Goal: Check status: Check status

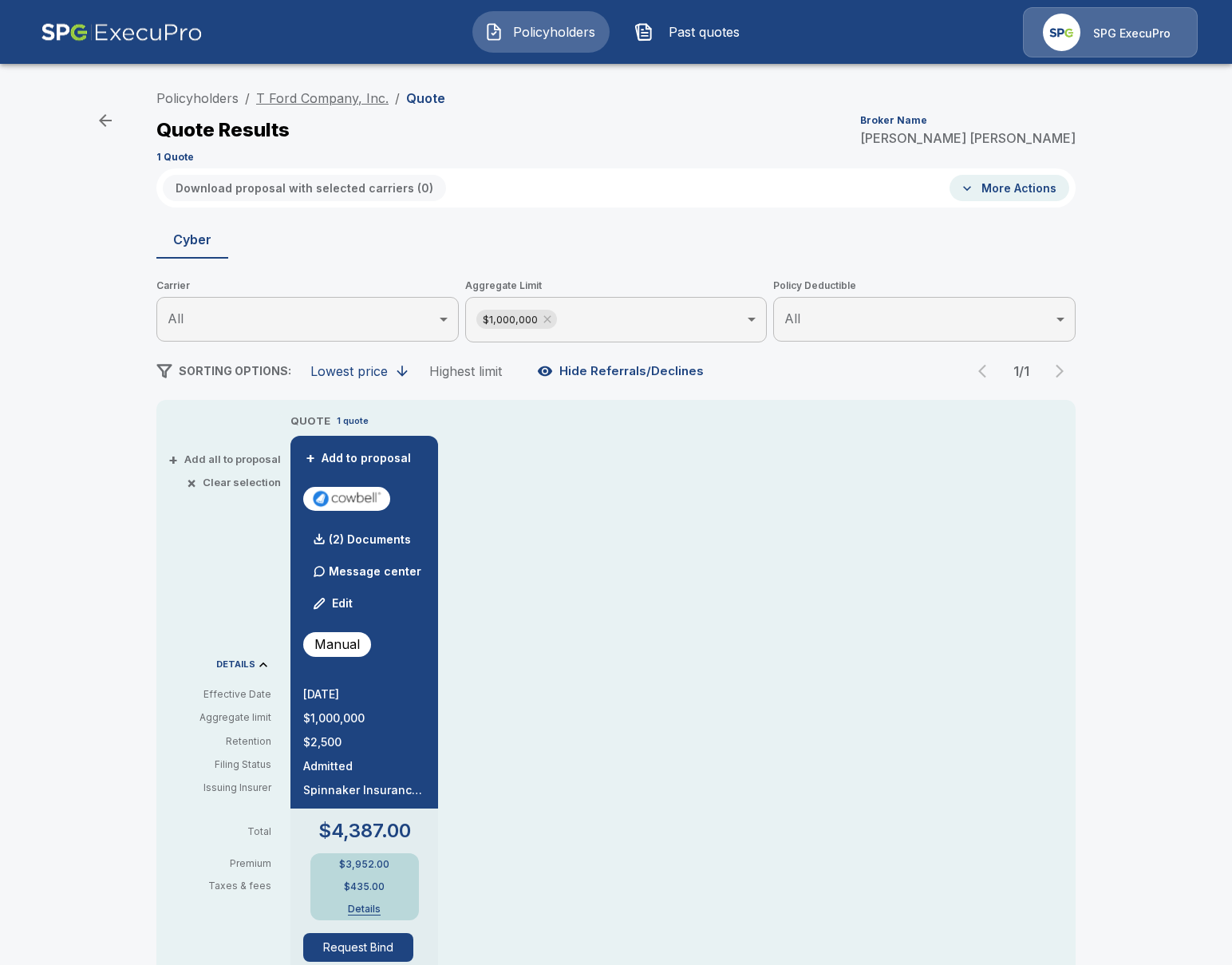
click at [351, 94] on link "T Ford Company, Inc." at bounding box center [323, 98] width 133 height 16
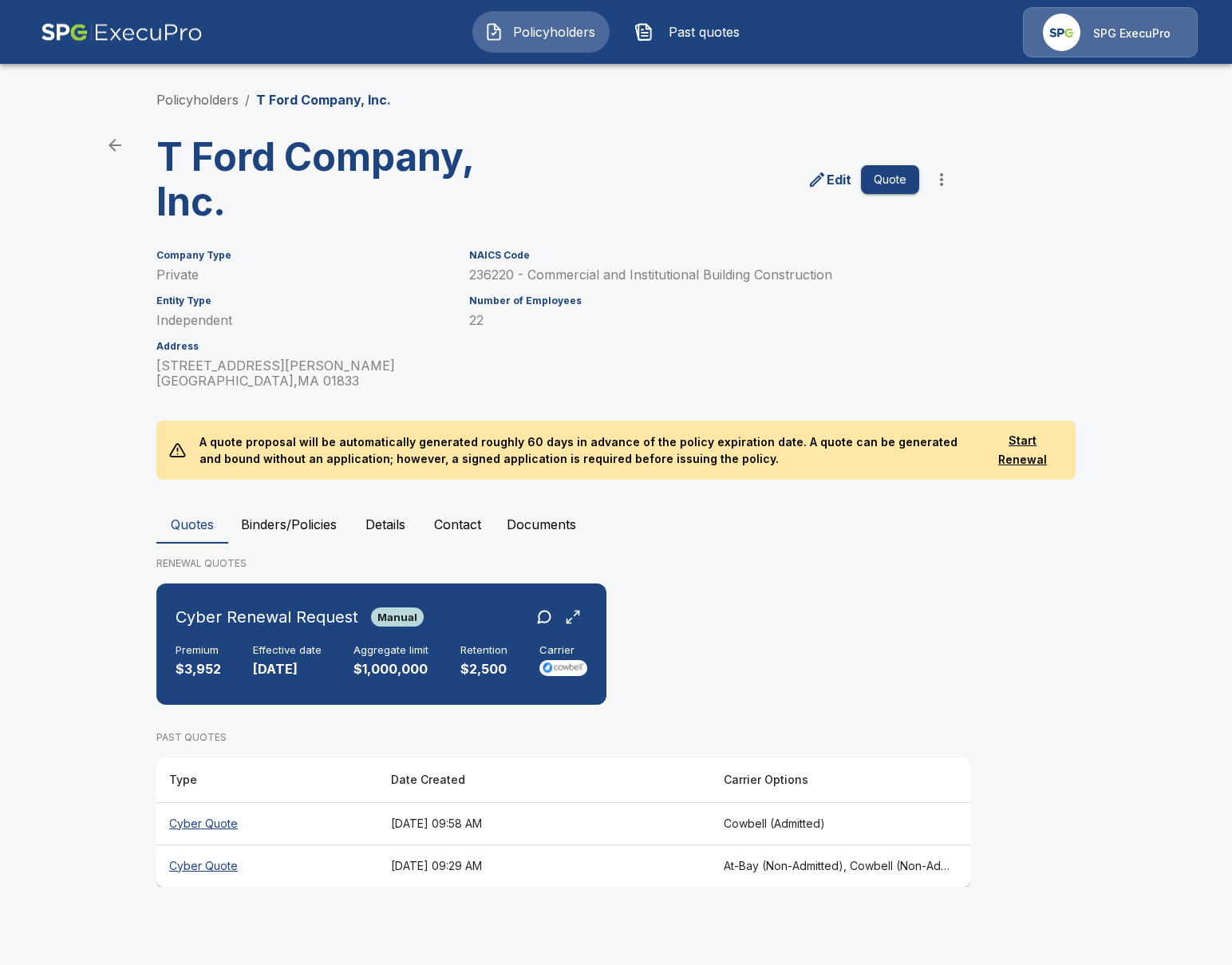
click at [613, 868] on th "[DATE] 09:29 AM" at bounding box center [545, 865] width 333 height 42
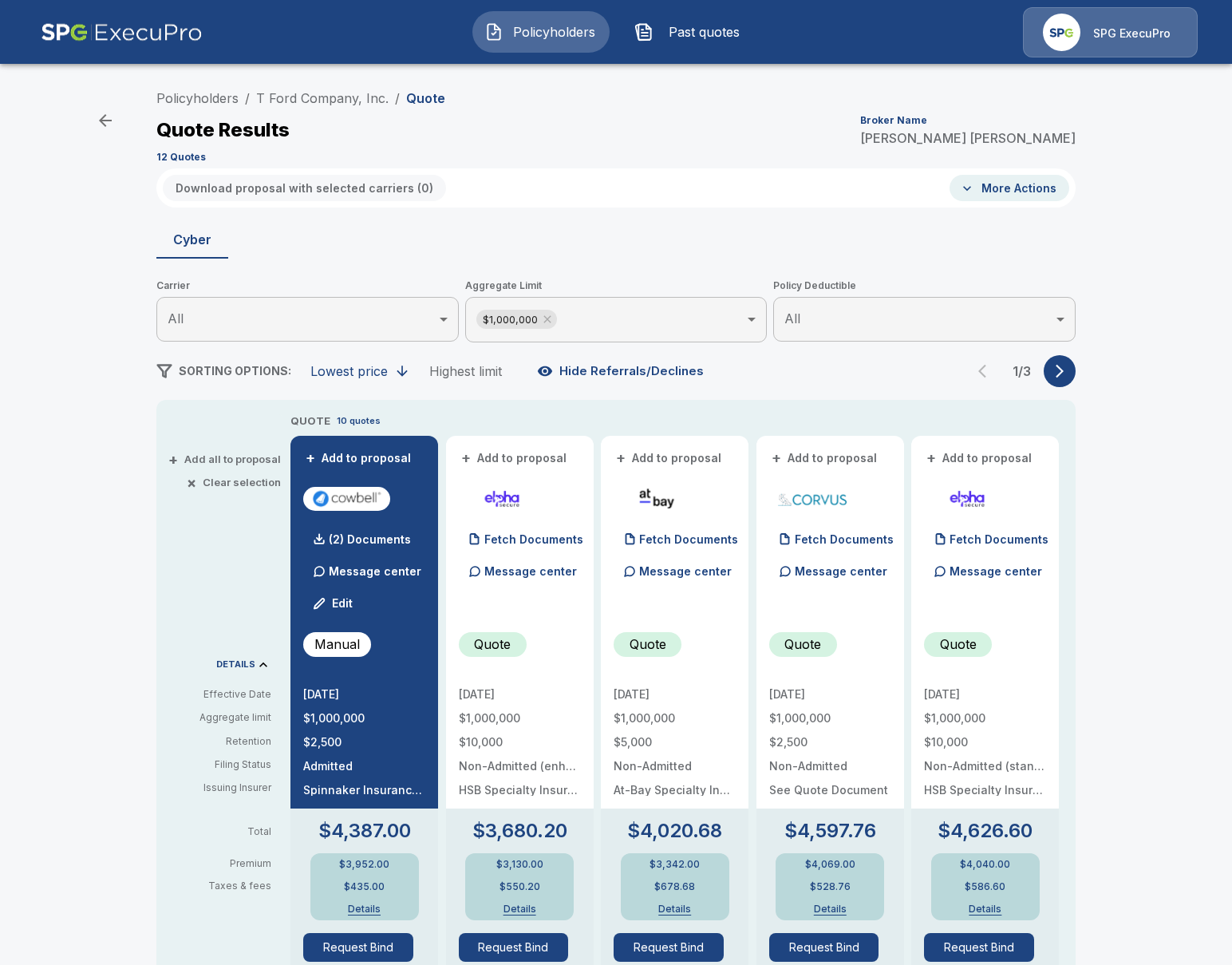
click at [1050, 375] on button "button" at bounding box center [1060, 371] width 32 height 32
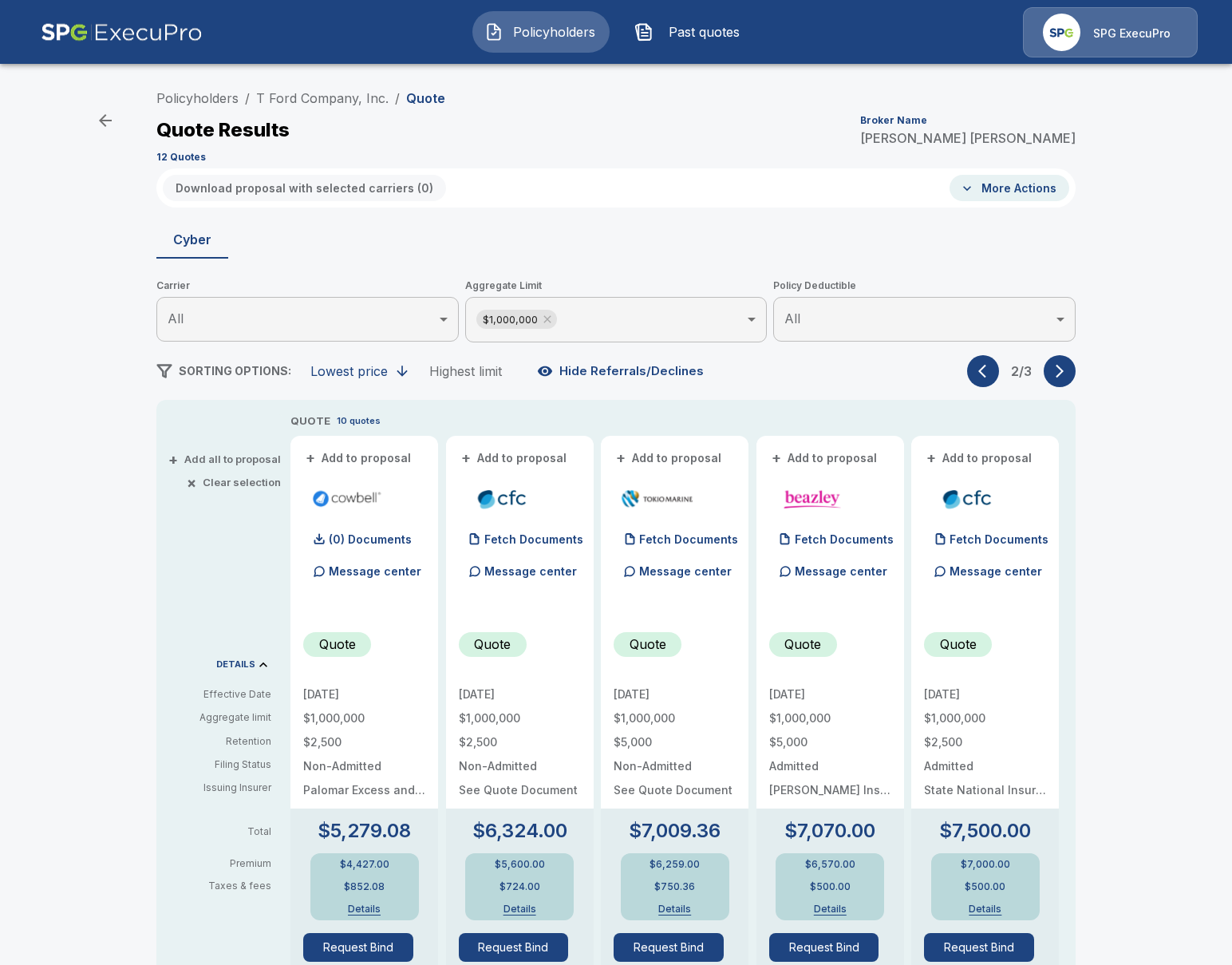
click at [1051, 375] on button "button" at bounding box center [1060, 371] width 32 height 32
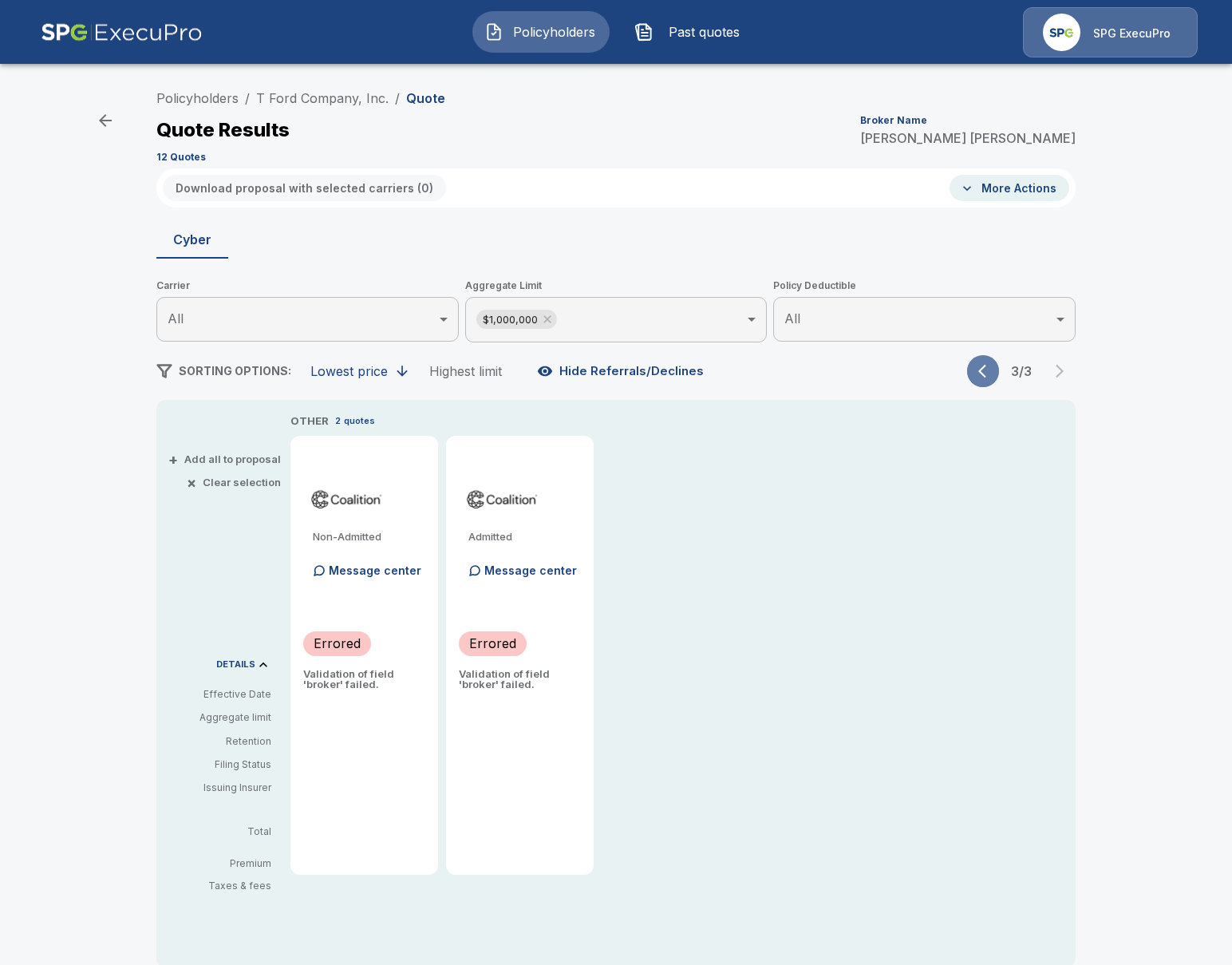
click at [997, 372] on button "button" at bounding box center [983, 371] width 32 height 32
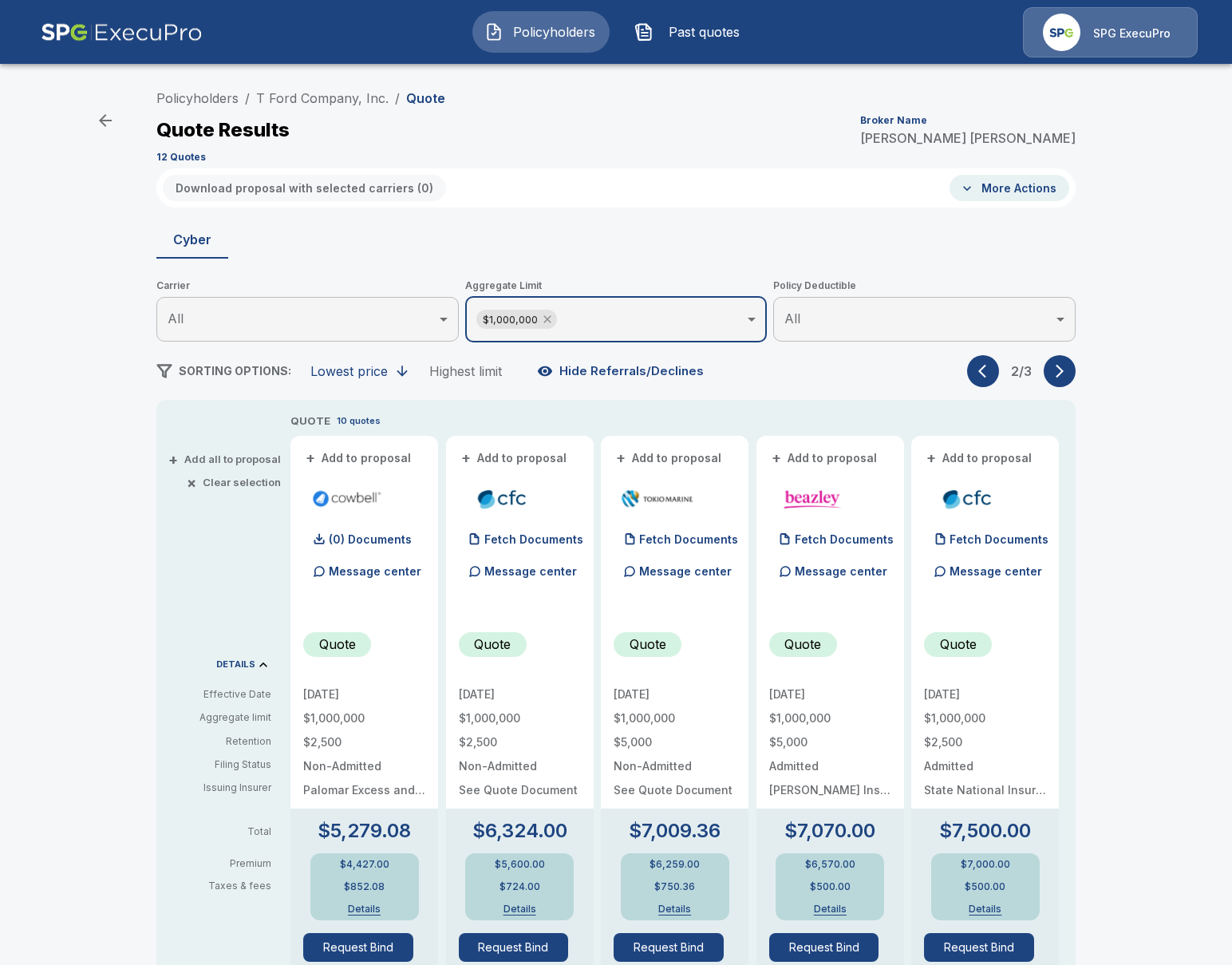
click at [544, 319] on icon at bounding box center [548, 320] width 13 height 13
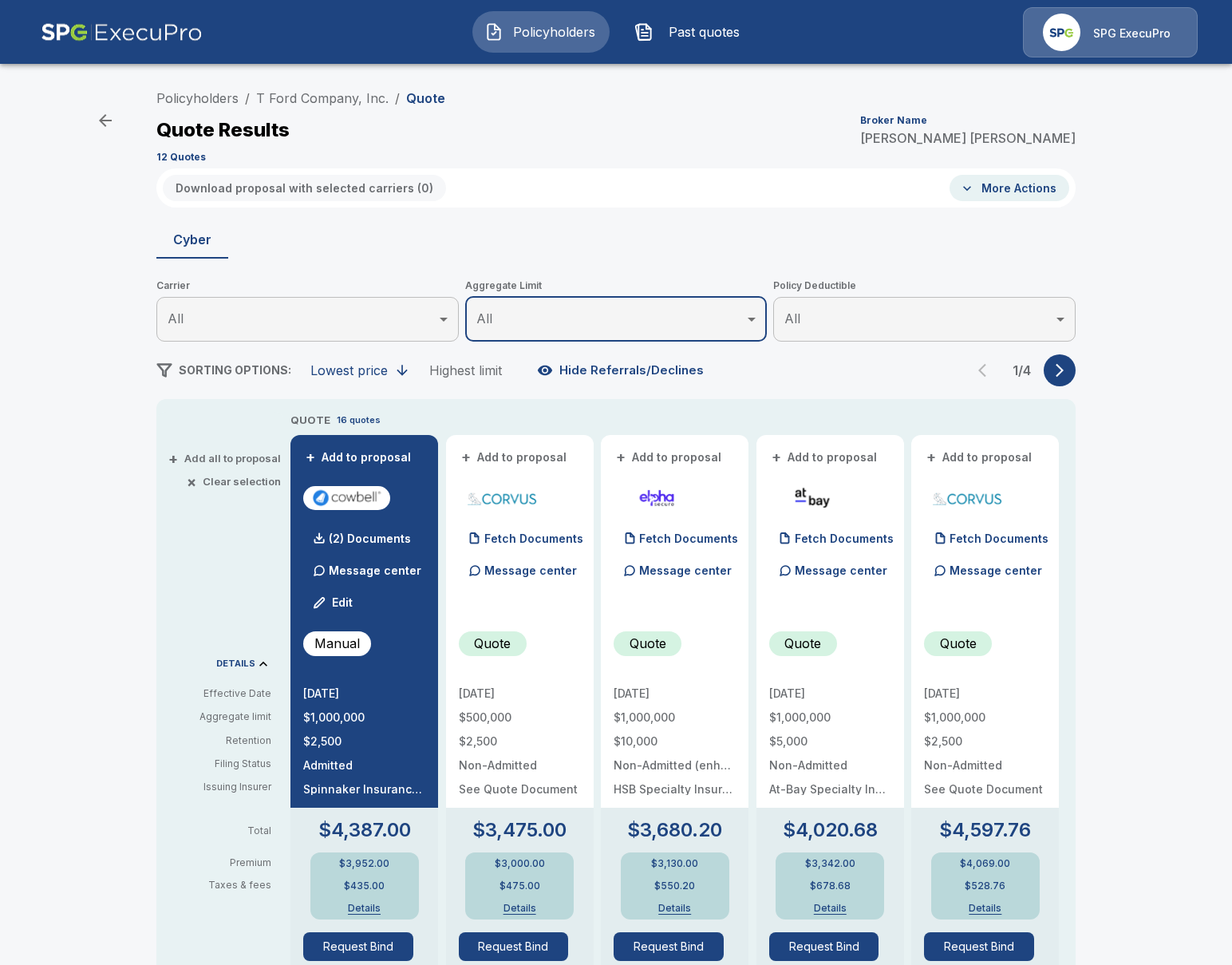
click at [1040, 375] on div "1 / 4" at bounding box center [1021, 370] width 109 height 32
click at [1052, 371] on icon "button" at bounding box center [1059, 370] width 16 height 16
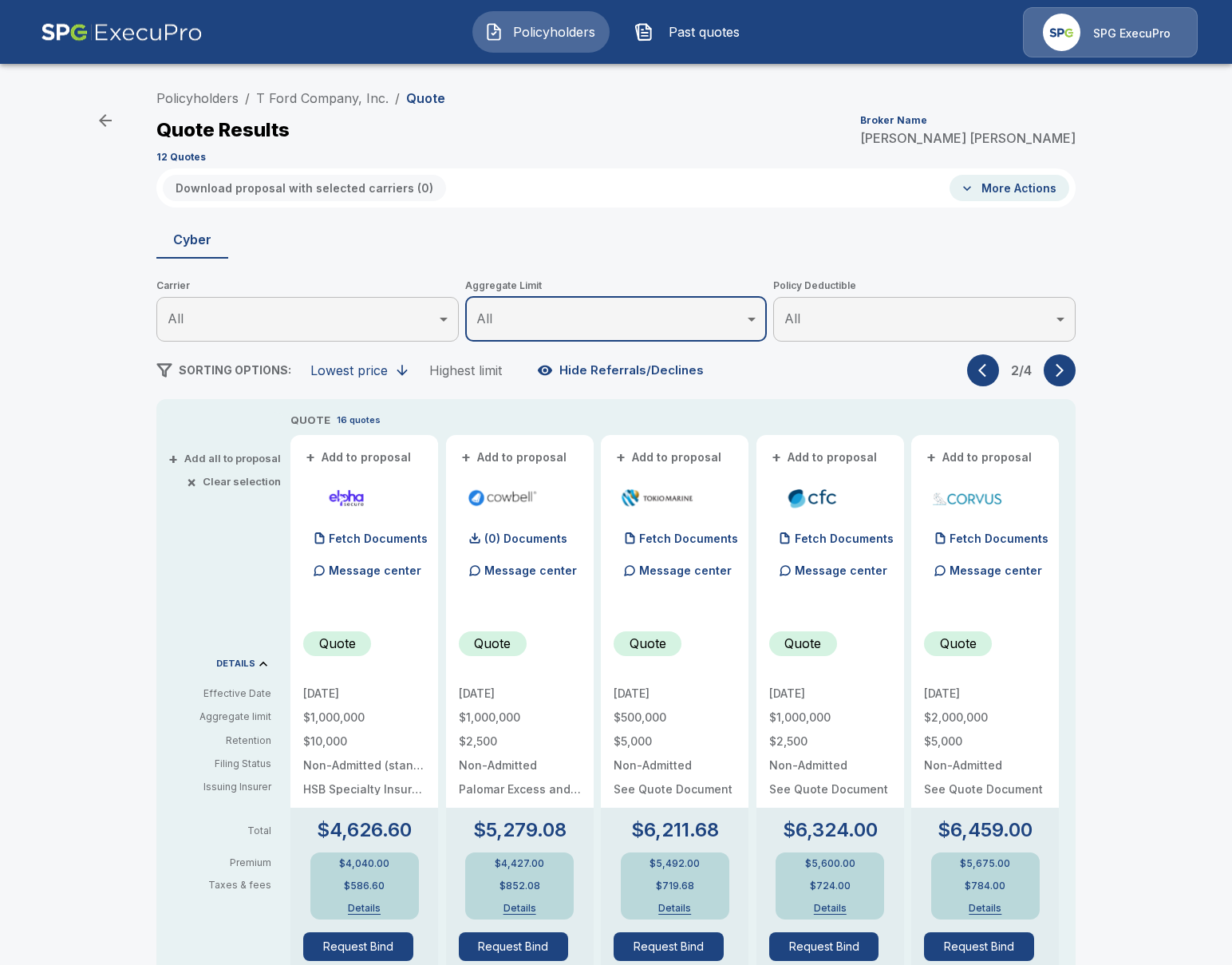
click at [1052, 371] on icon "button" at bounding box center [1059, 370] width 16 height 16
